Goal: Transaction & Acquisition: Purchase product/service

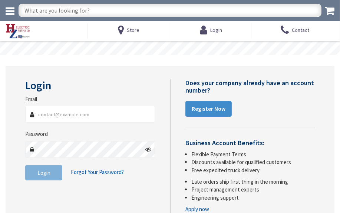
click at [79, 10] on input "text" at bounding box center [170, 10] width 303 height 13
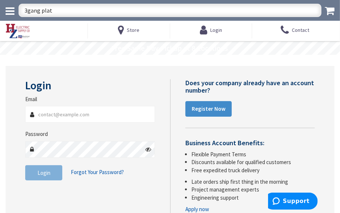
type input "3gang plate"
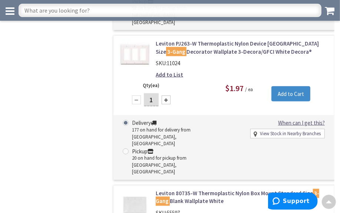
scroll to position [1720, 0]
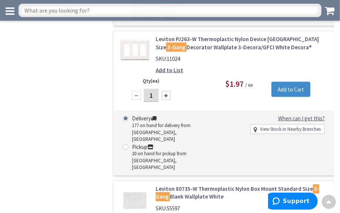
type input "6"
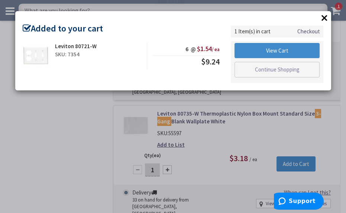
click at [323, 18] on button "×" at bounding box center [323, 17] width 11 height 11
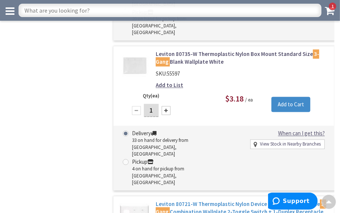
scroll to position [1889, 0]
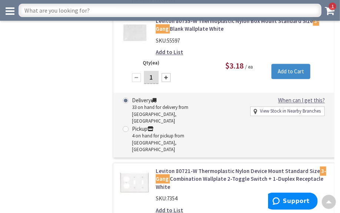
type input "7"
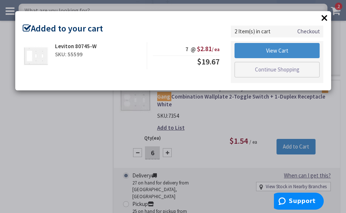
click at [324, 16] on button "×" at bounding box center [323, 17] width 11 height 11
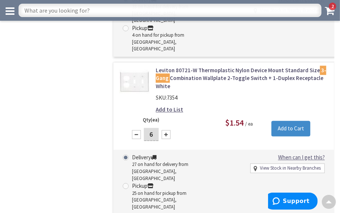
scroll to position [1990, 0]
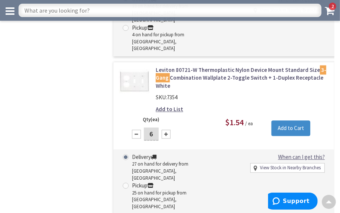
type input "20"
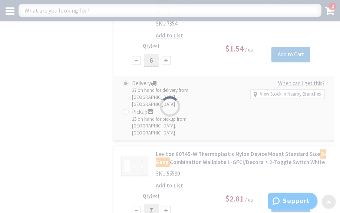
scroll to position [2092, 0]
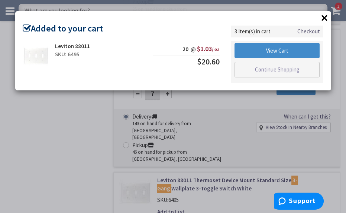
click at [324, 16] on button "×" at bounding box center [323, 17] width 11 height 11
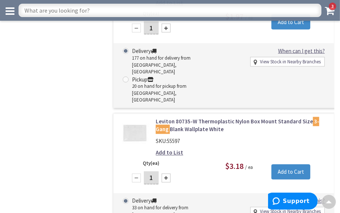
scroll to position [1754, 0]
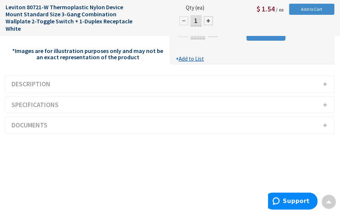
click at [108, 79] on h3 "Description" at bounding box center [170, 84] width 328 height 16
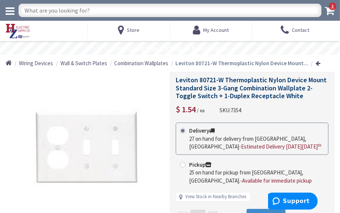
click at [331, 11] on icon at bounding box center [330, 11] width 10 height 10
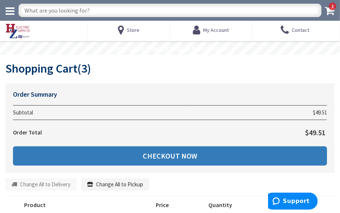
click at [119, 157] on link "Checkout Now" at bounding box center [170, 156] width 314 height 19
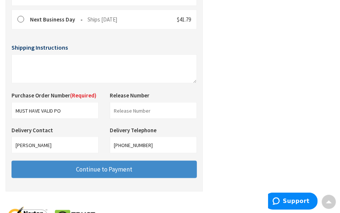
scroll to position [330, 0]
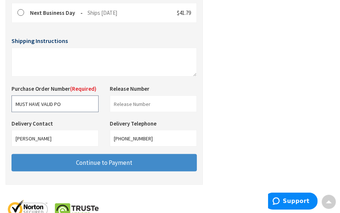
click at [70, 105] on input "MUST HAVE VALID PO" at bounding box center [55, 104] width 87 height 17
type input "0"
type input "02600621"
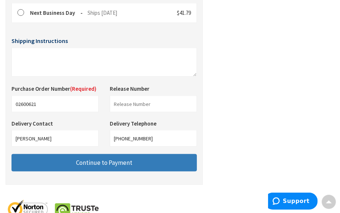
click at [97, 163] on span "Continue to Payment" at bounding box center [104, 163] width 56 height 8
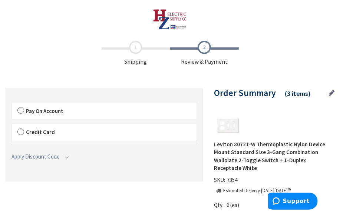
click at [21, 108] on label "Pay On Account" at bounding box center [104, 111] width 185 height 17
click at [12, 104] on input "Pay On Account" at bounding box center [12, 104] width 0 height 0
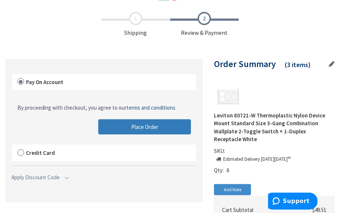
click at [126, 126] on button "Place Order" at bounding box center [144, 127] width 93 height 16
